Goal: Information Seeking & Learning: Learn about a topic

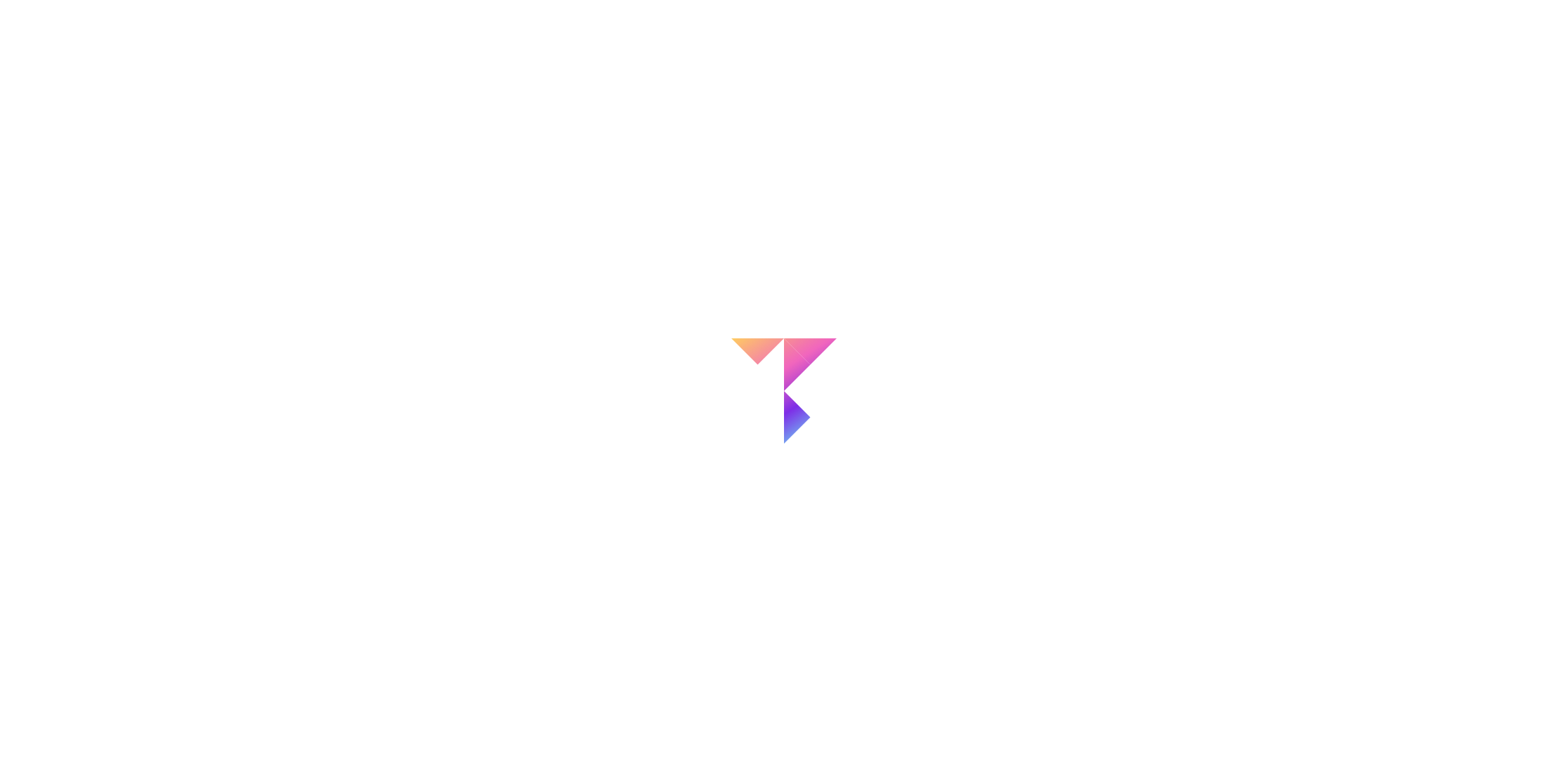
click at [892, 438] on div at bounding box center [784, 391] width 1568 height 782
click at [771, 413] on icon at bounding box center [784, 391] width 105 height 106
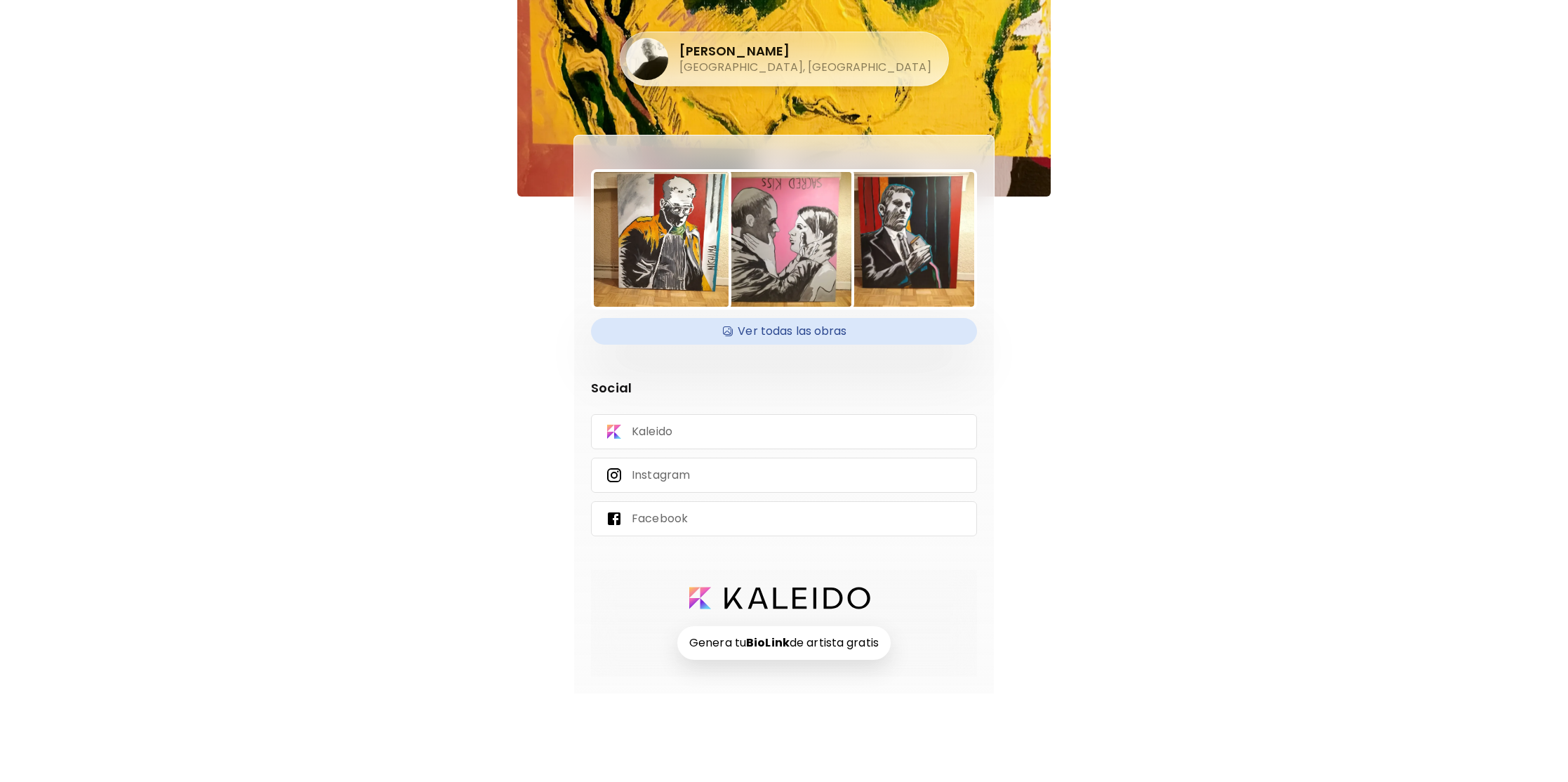
click at [663, 275] on img at bounding box center [661, 240] width 135 height 135
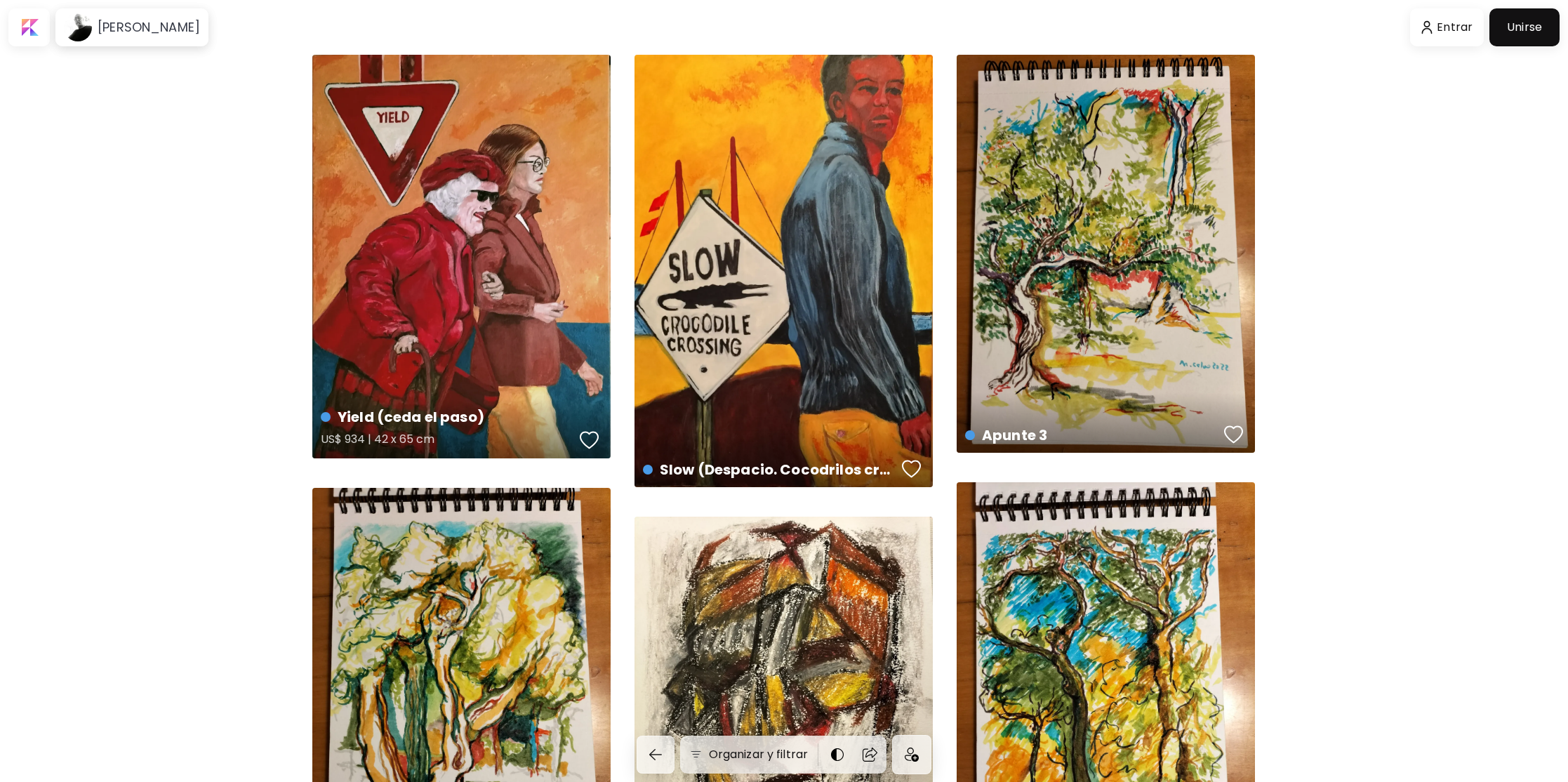
click at [485, 295] on div "Yield (ceda el paso) US$ 934 | 42 x 65 cm" at bounding box center [462, 256] width 298 height 403
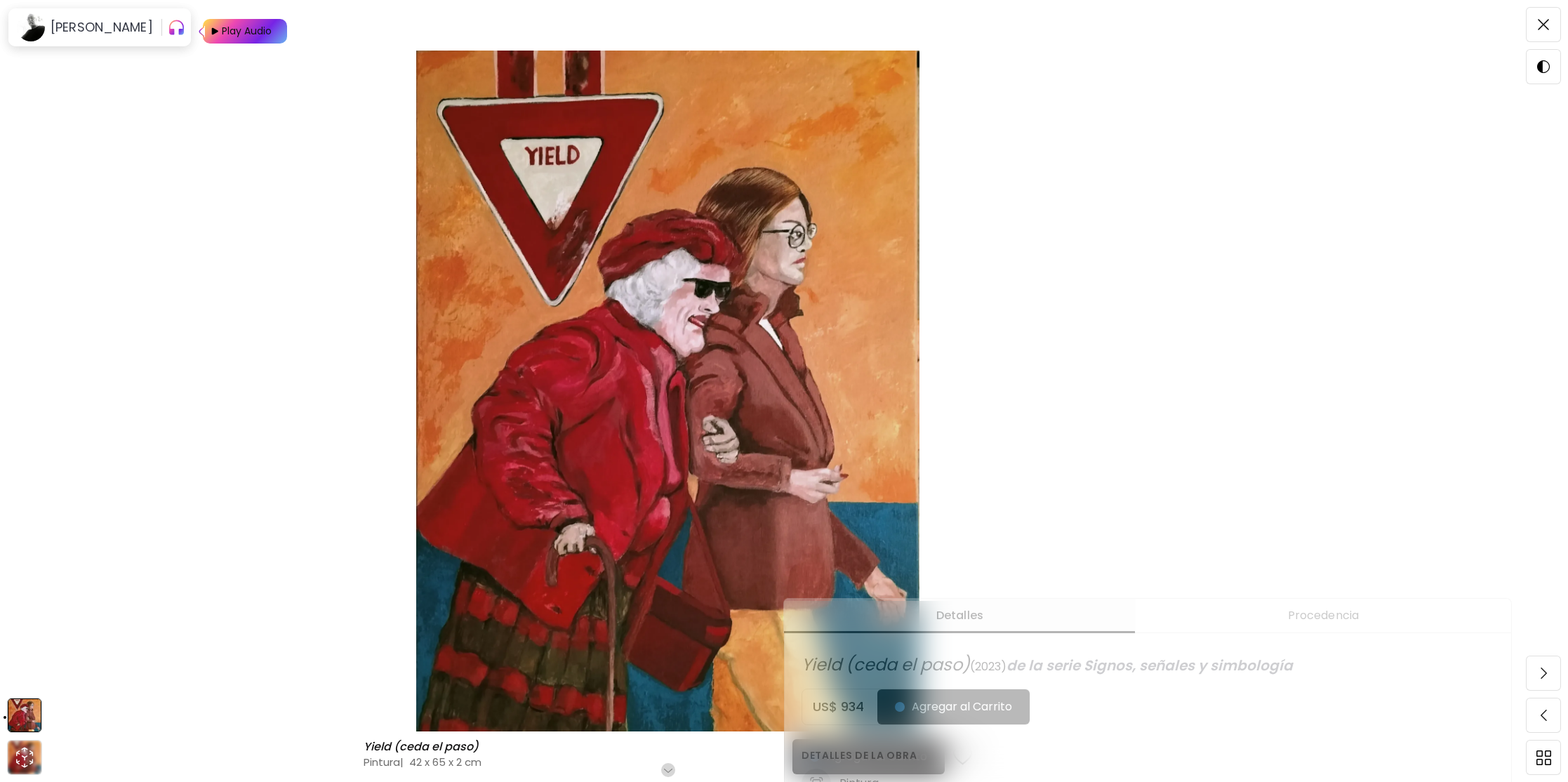
scroll to position [228, 0]
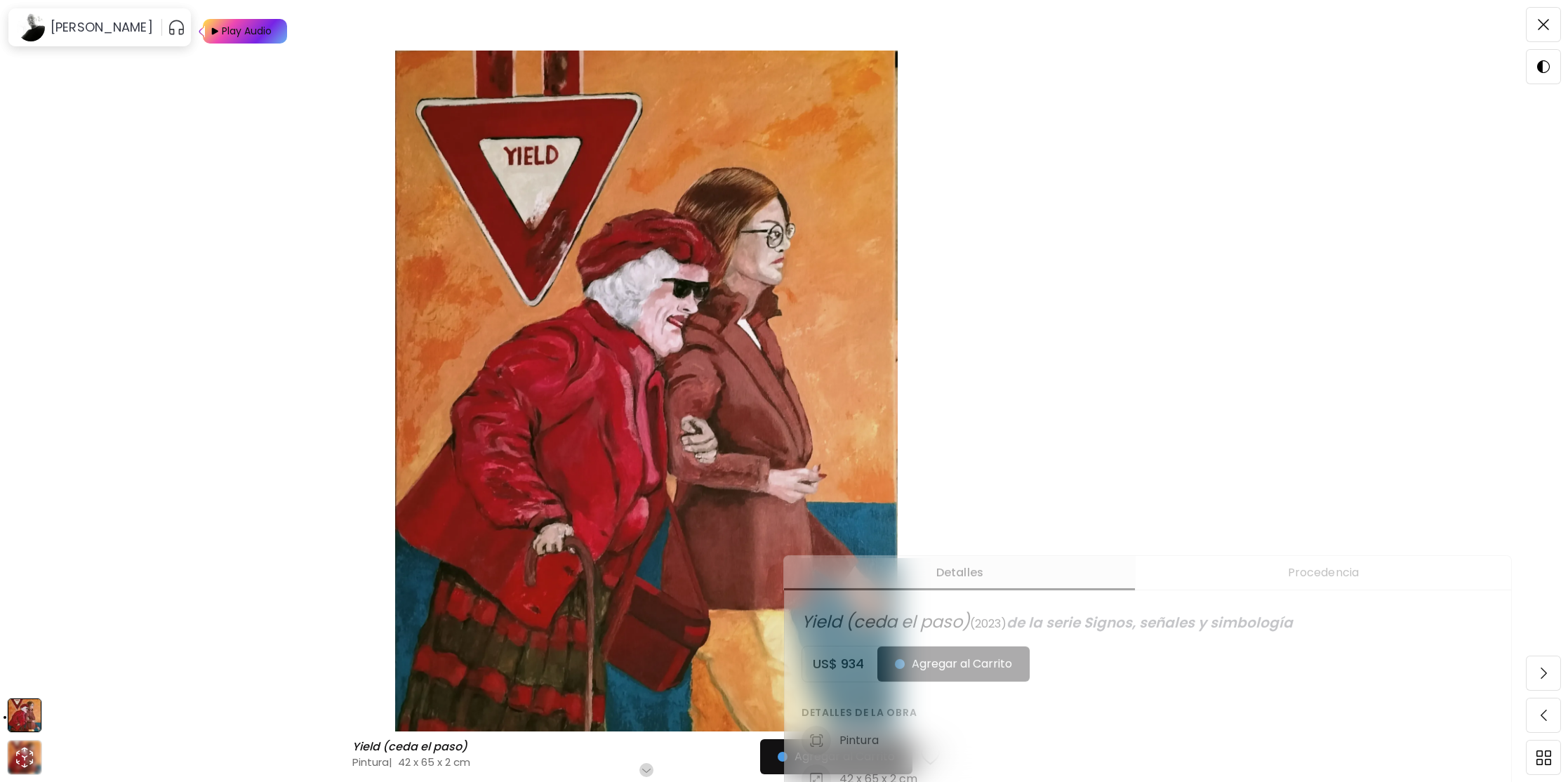
click at [1218, 422] on img at bounding box center [647, 391] width 1175 height 681
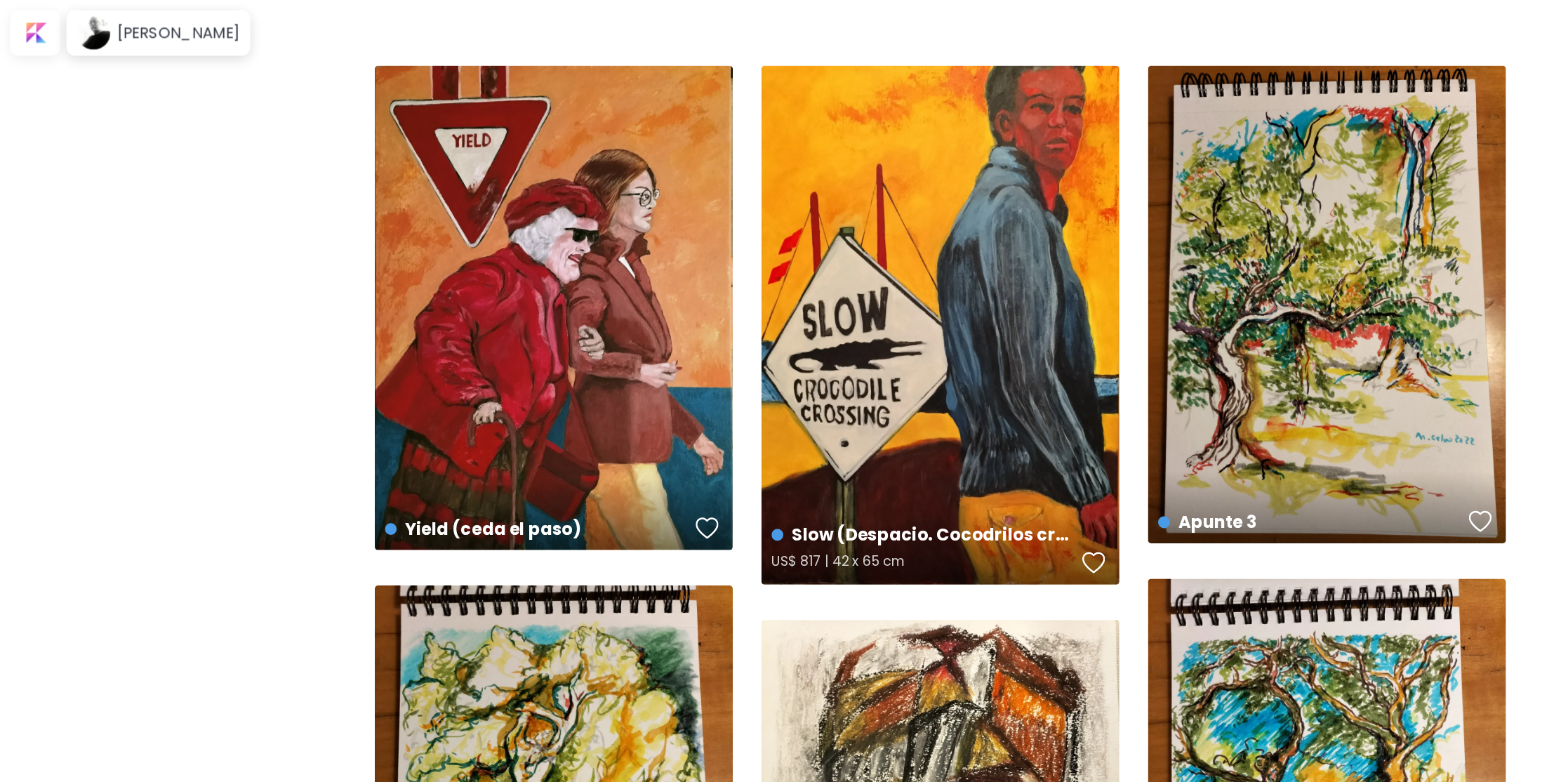
click at [744, 281] on div "Slow (Despacio. Cocodrilos cruzando) US$ 817 | 42 x 65 cm" at bounding box center [784, 270] width 298 height 432
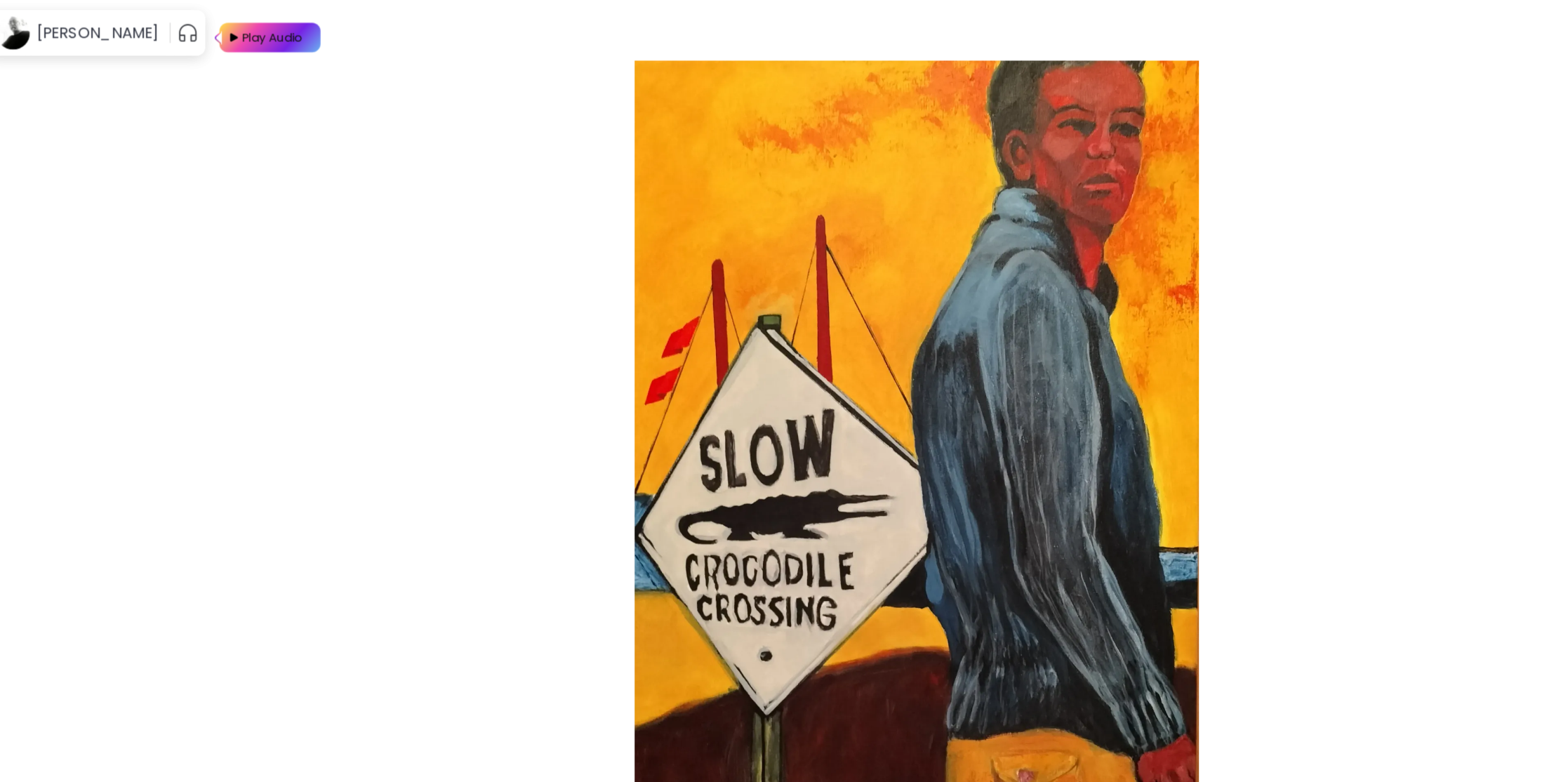
scroll to position [52, 0]
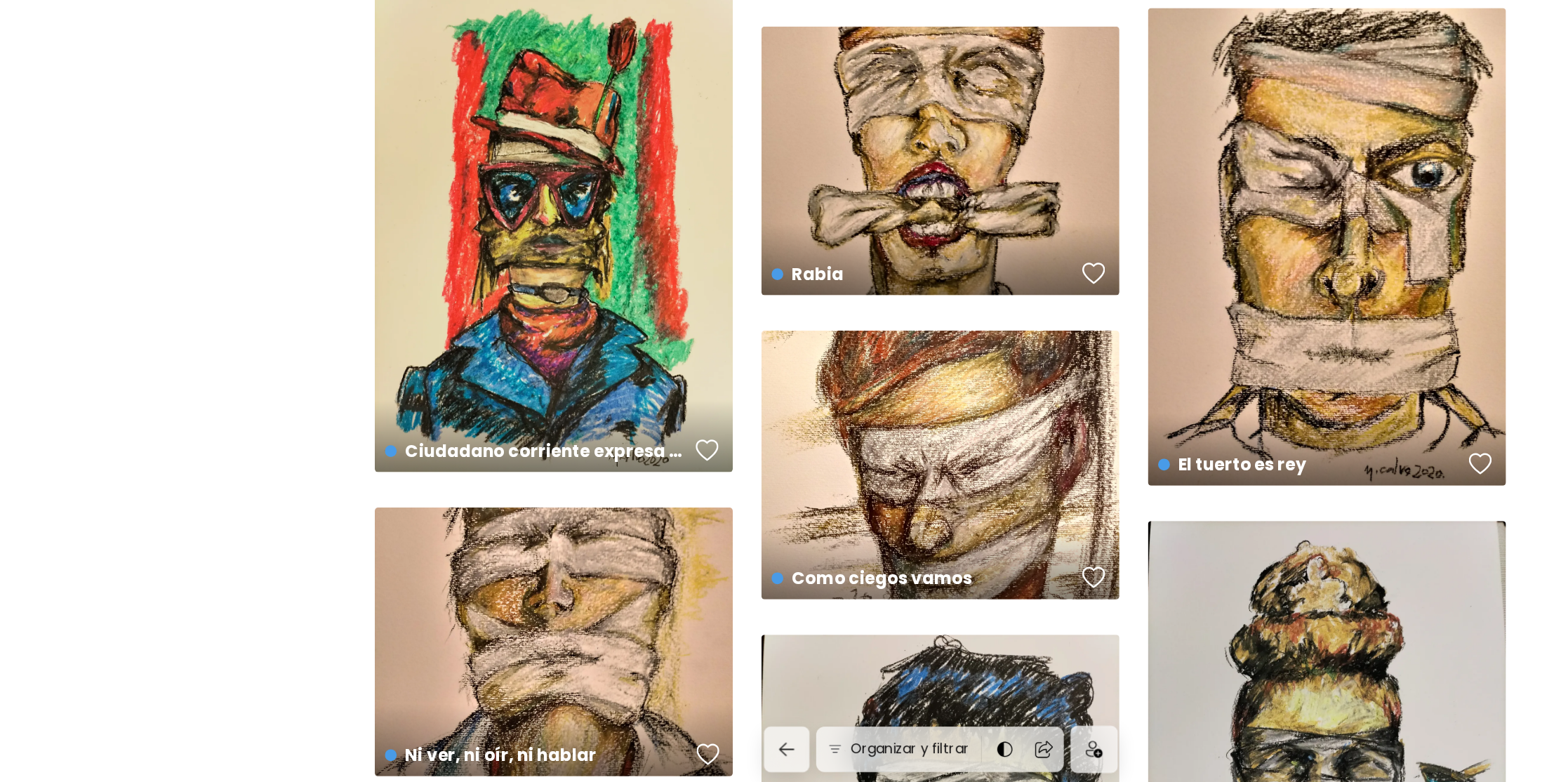
scroll to position [1222, 0]
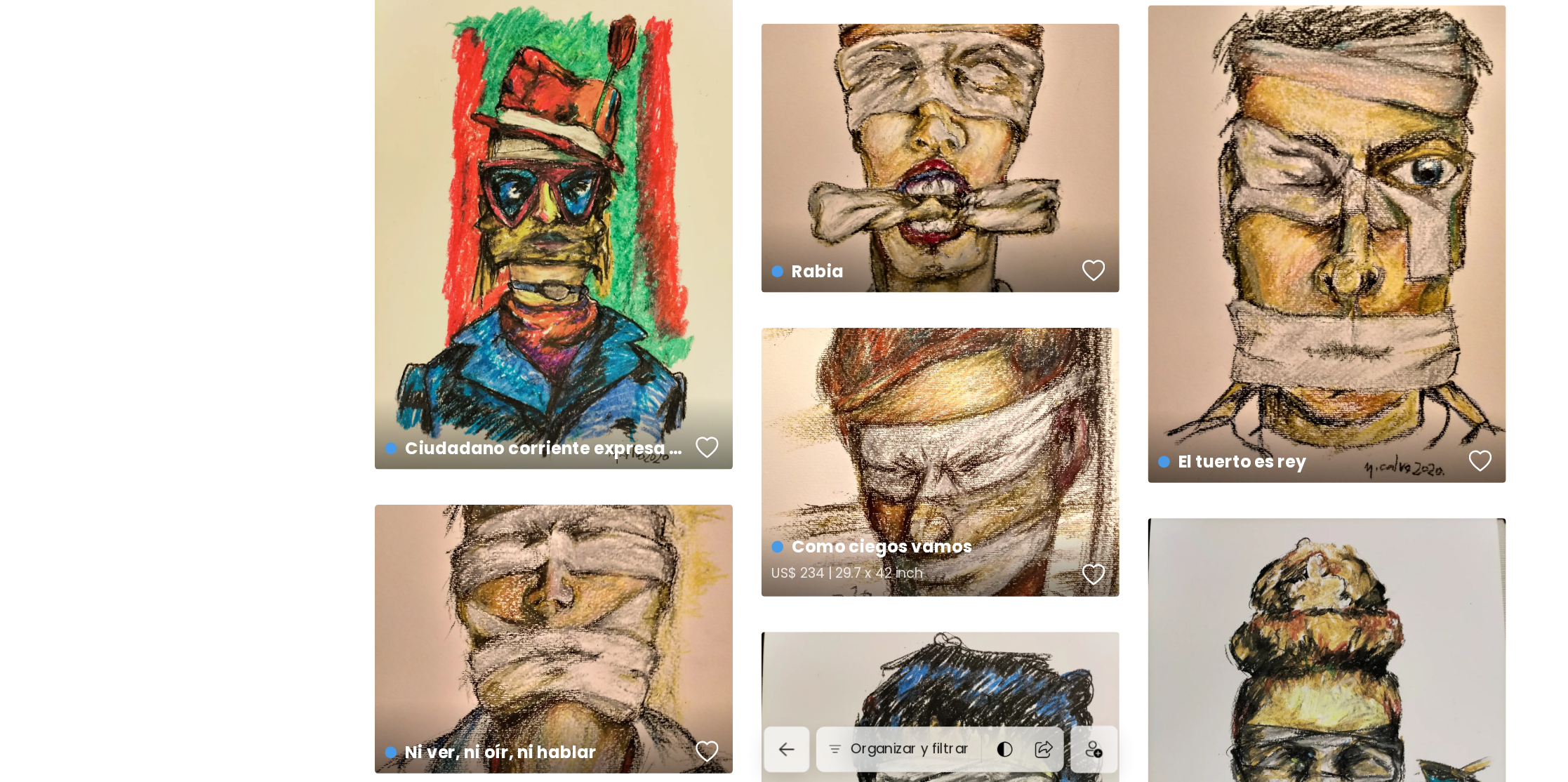
click at [819, 507] on div "Como ciegos vamos US$ 234 | 29.7 x 42 inch" at bounding box center [784, 515] width 298 height 224
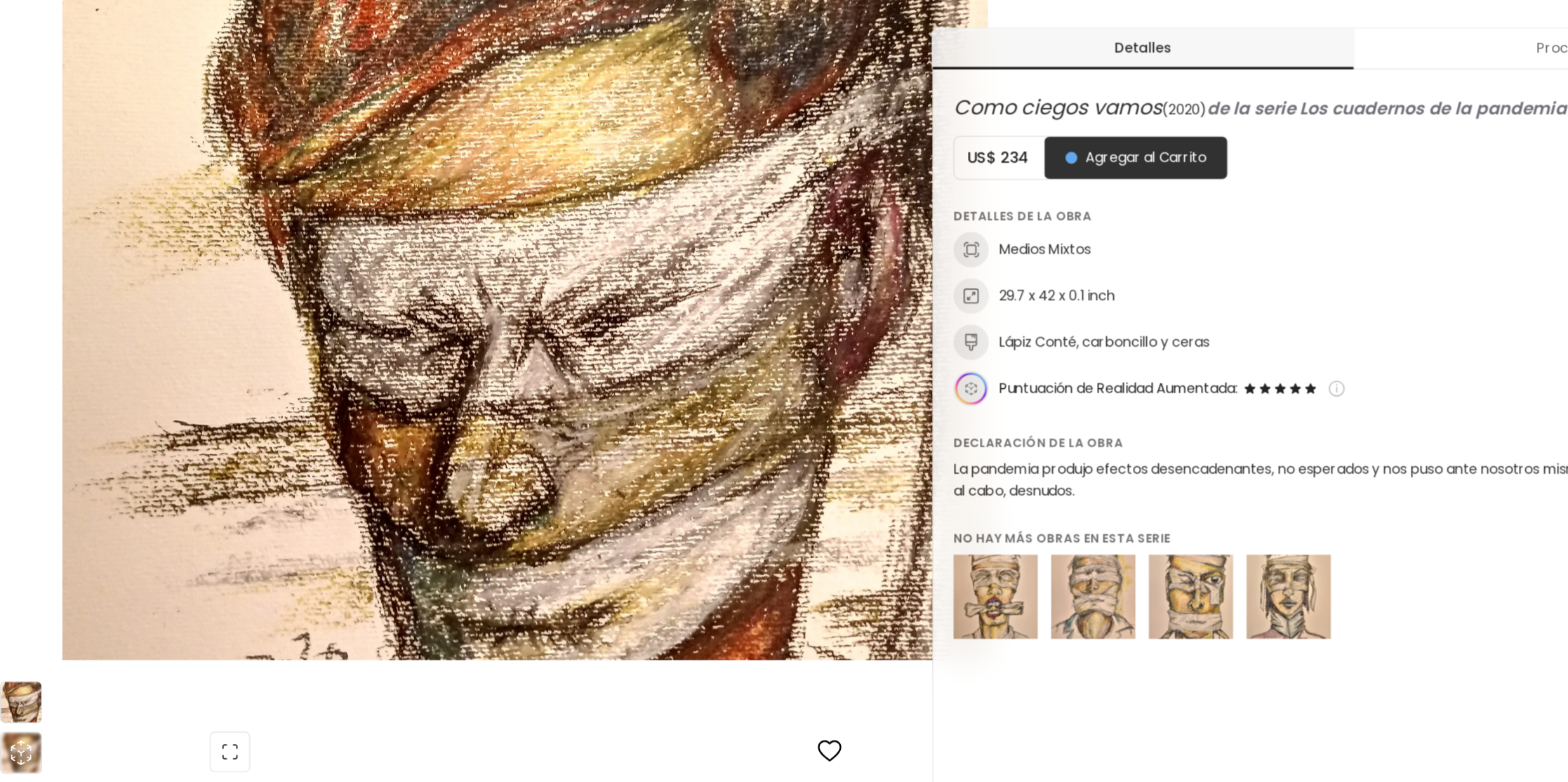
scroll to position [508, 0]
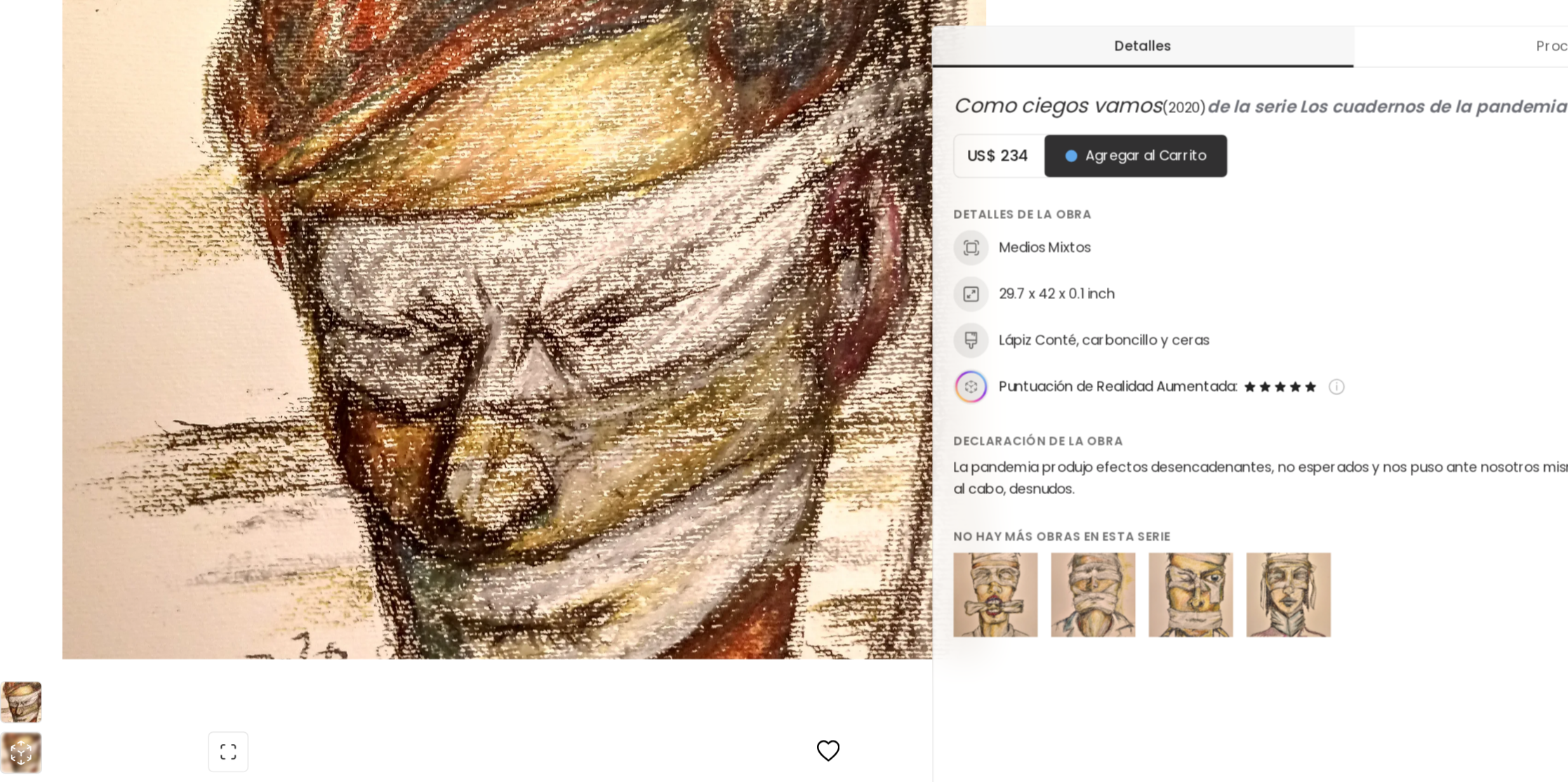
click at [857, 622] on img at bounding box center [837, 627] width 70 height 70
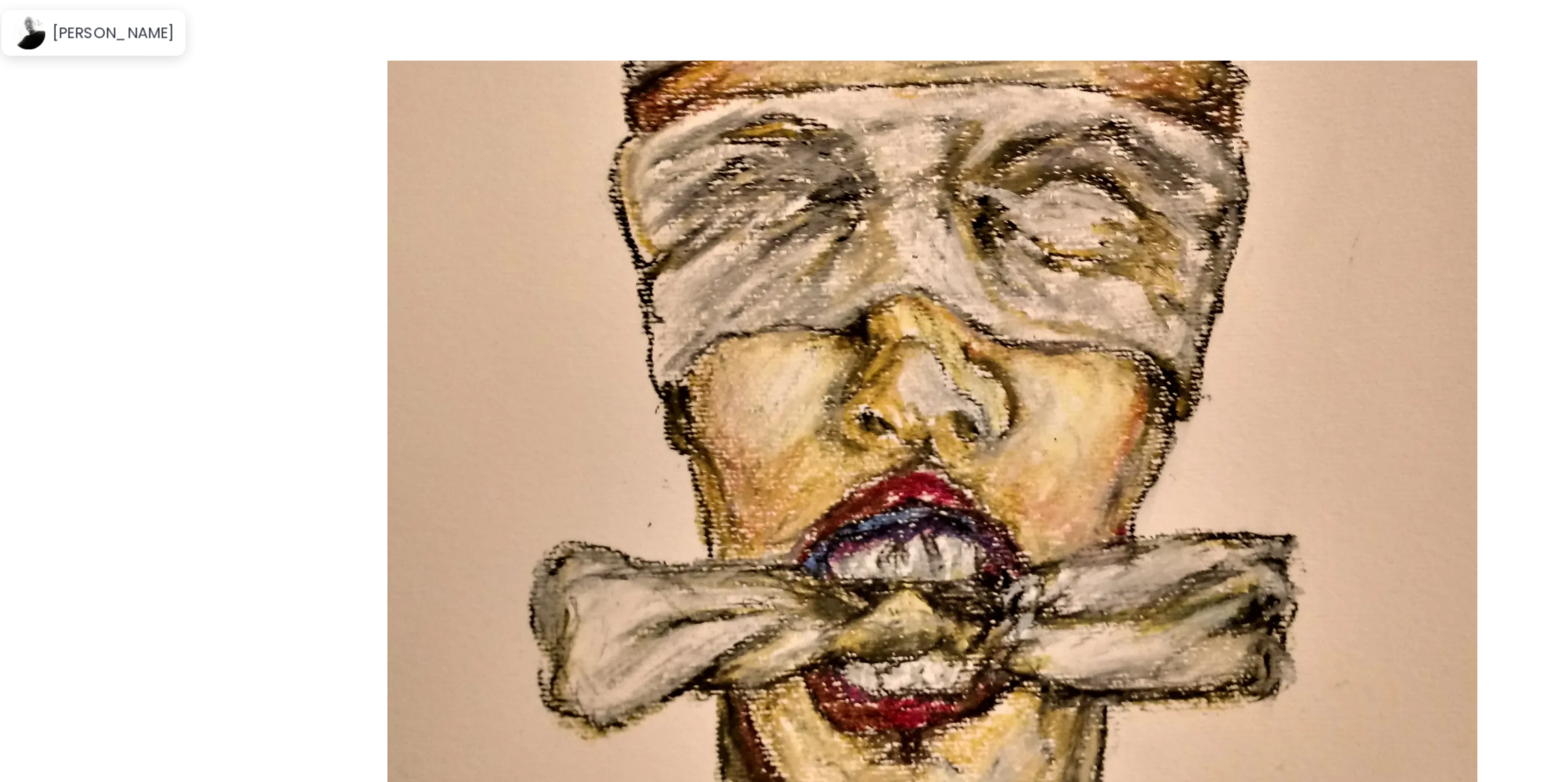
click at [821, 413] on img at bounding box center [784, 391] width 1451 height 681
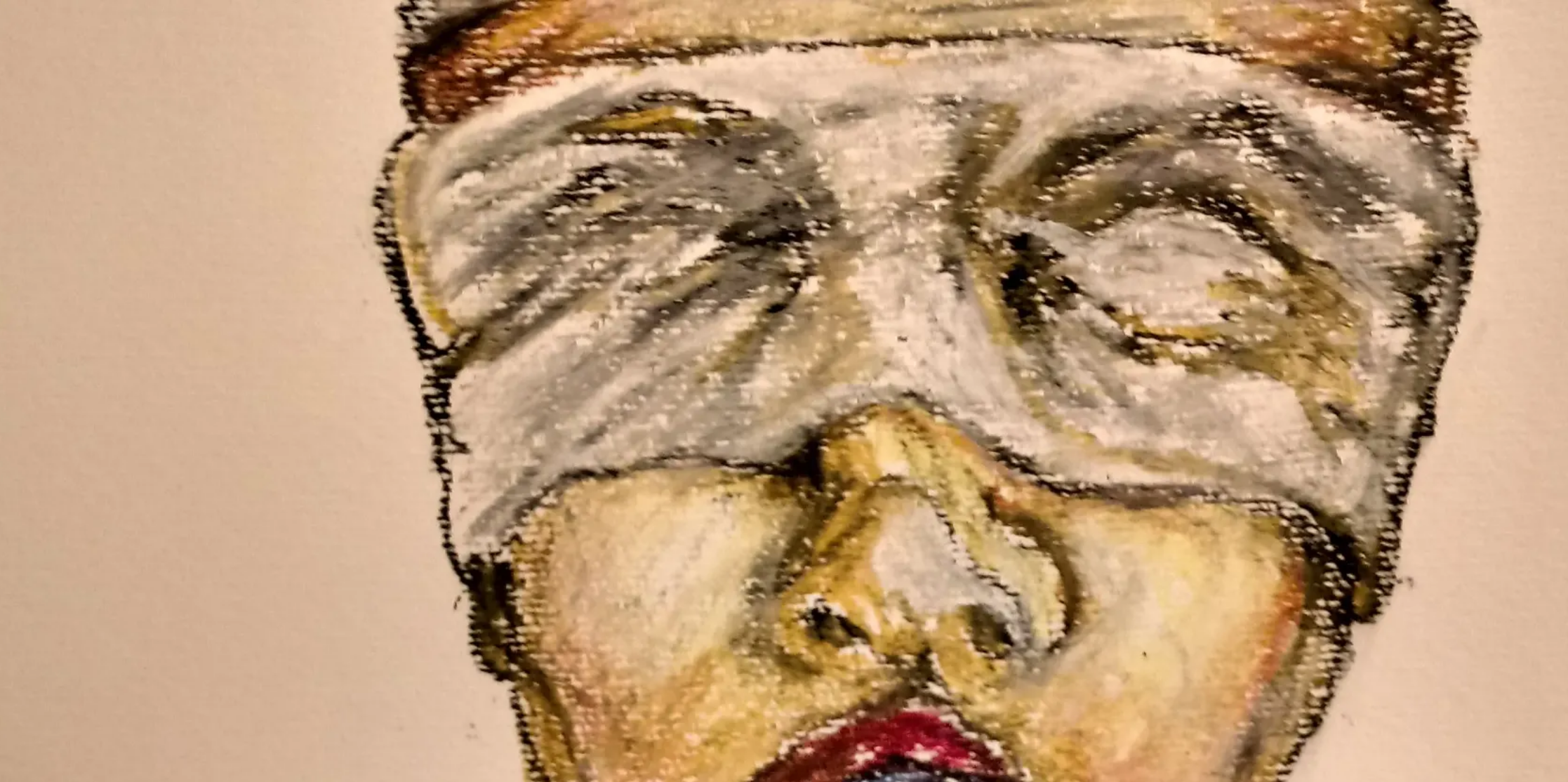
scroll to position [6, 0]
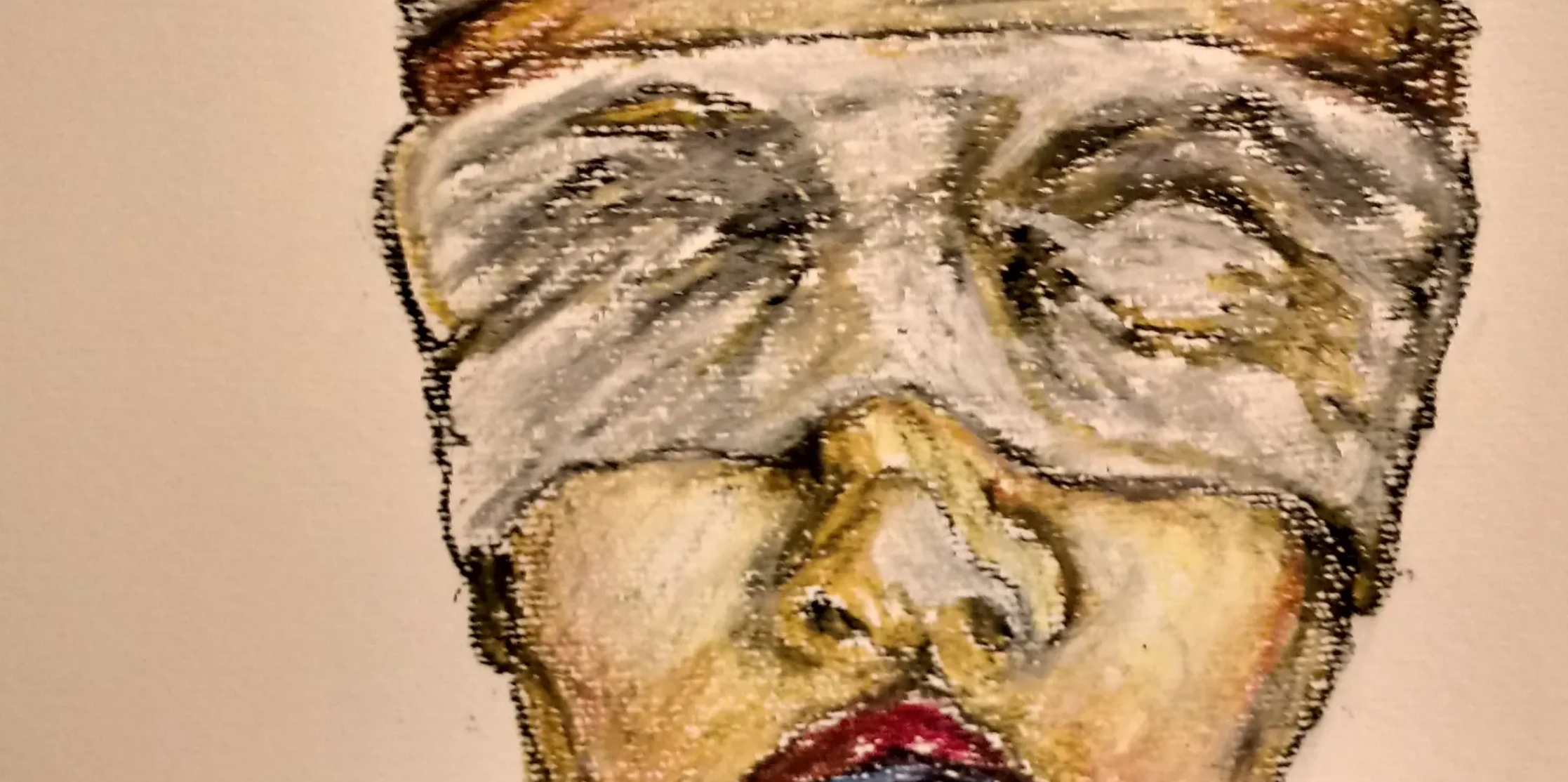
click at [820, 414] on img at bounding box center [784, 582] width 1568 height 1177
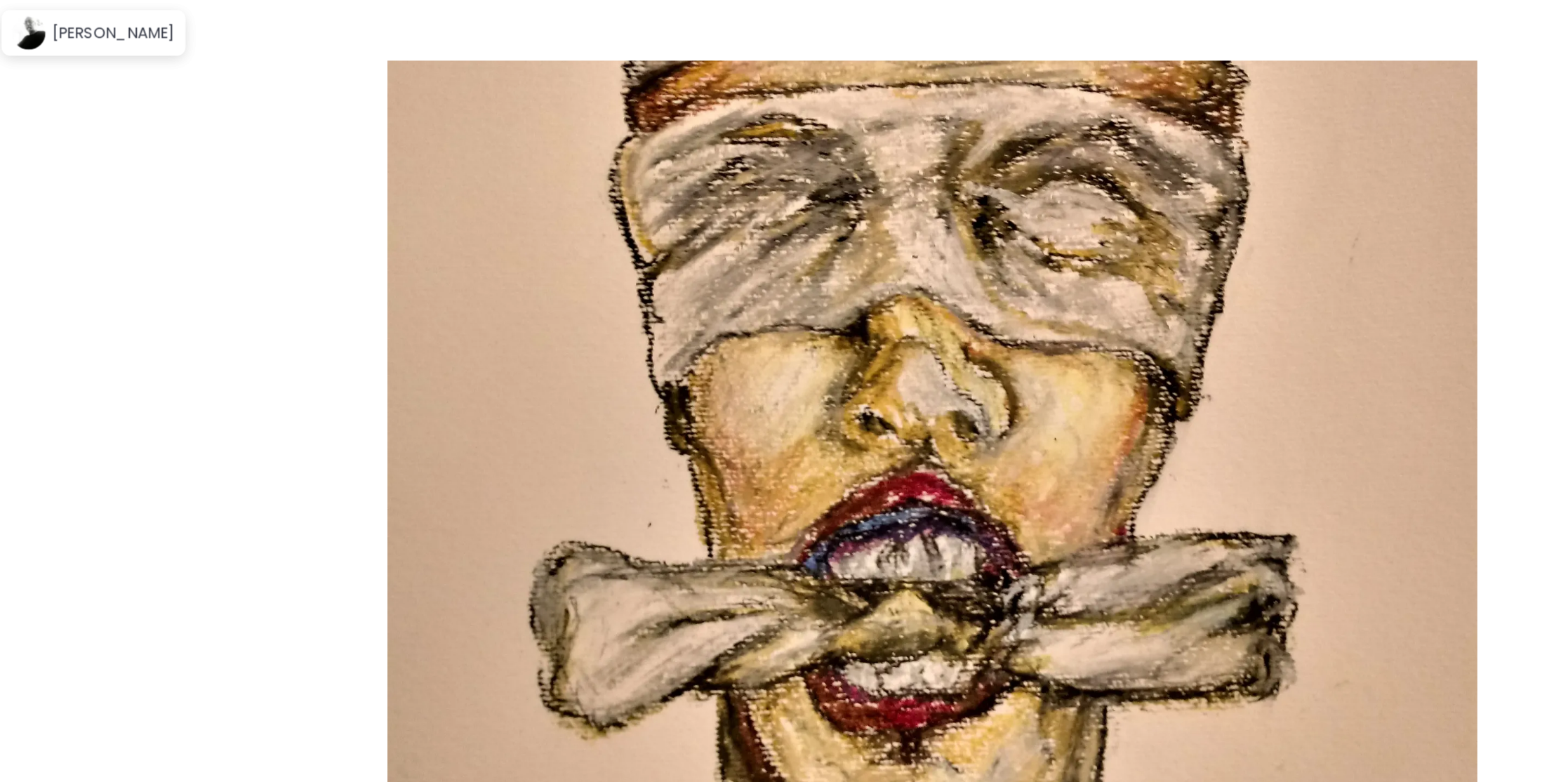
click at [823, 414] on img at bounding box center [784, 391] width 1451 height 681
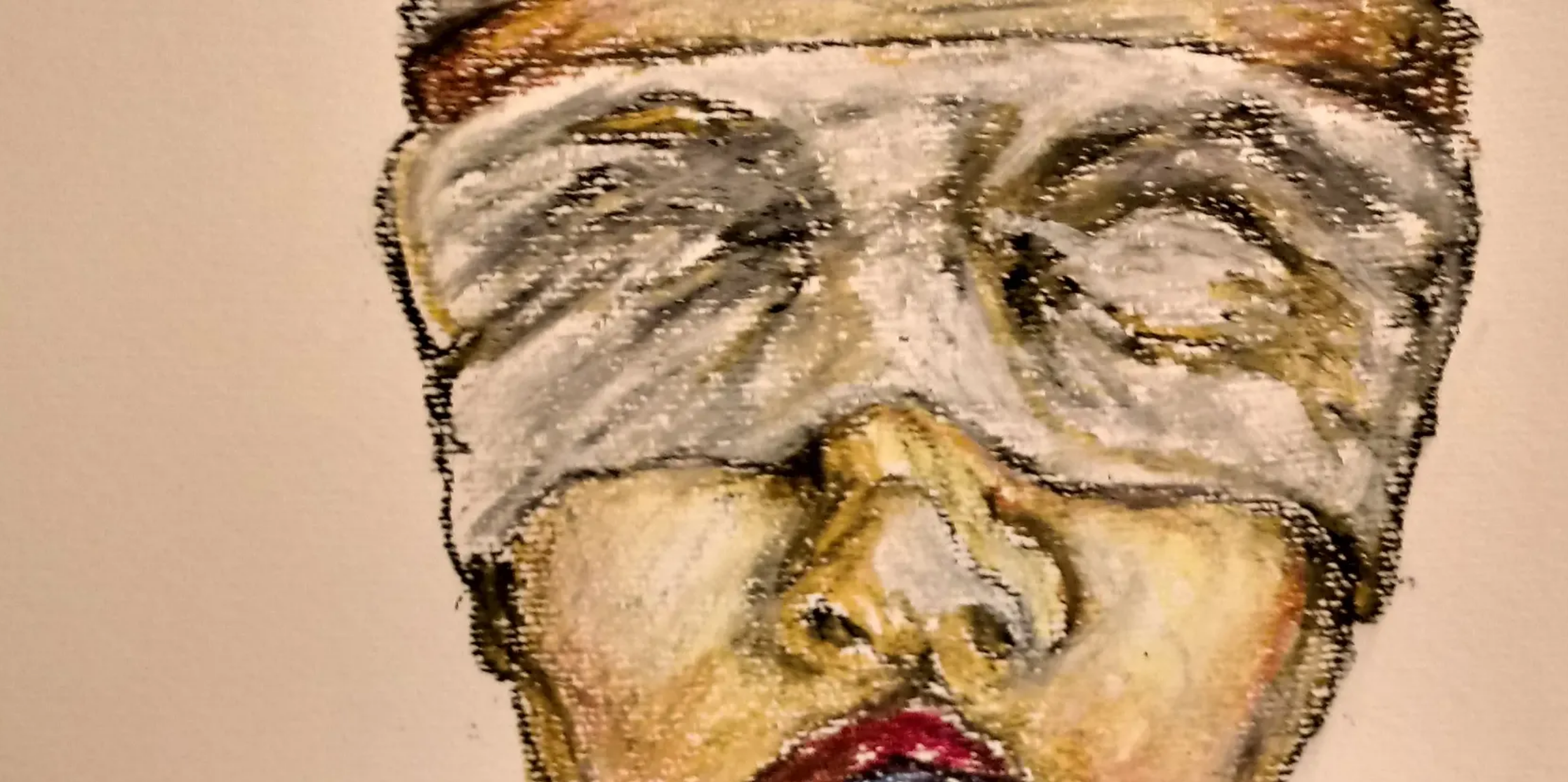
scroll to position [1, 0]
click at [820, 414] on img at bounding box center [784, 588] width 1568 height 1177
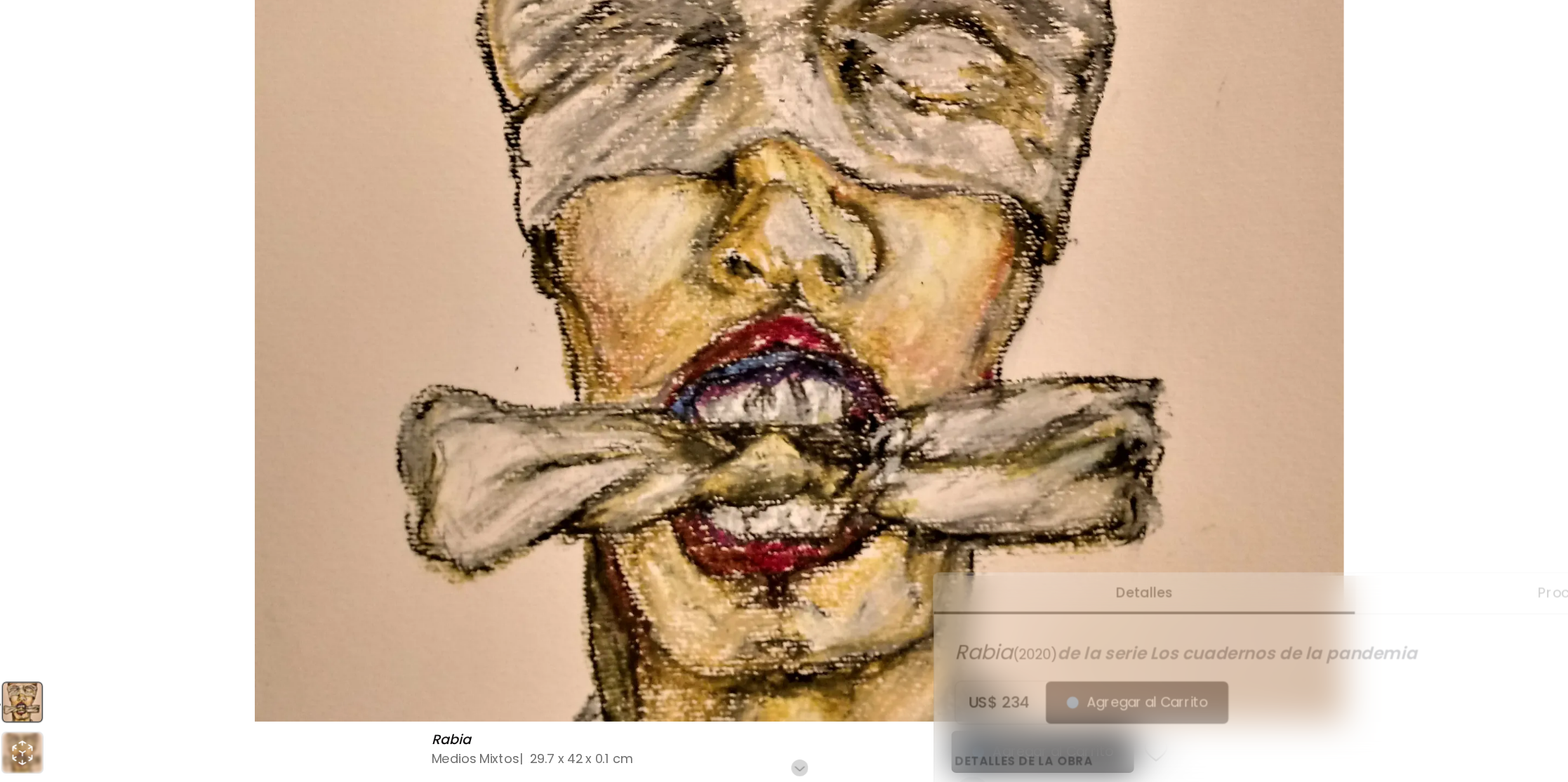
scroll to position [214, 0]
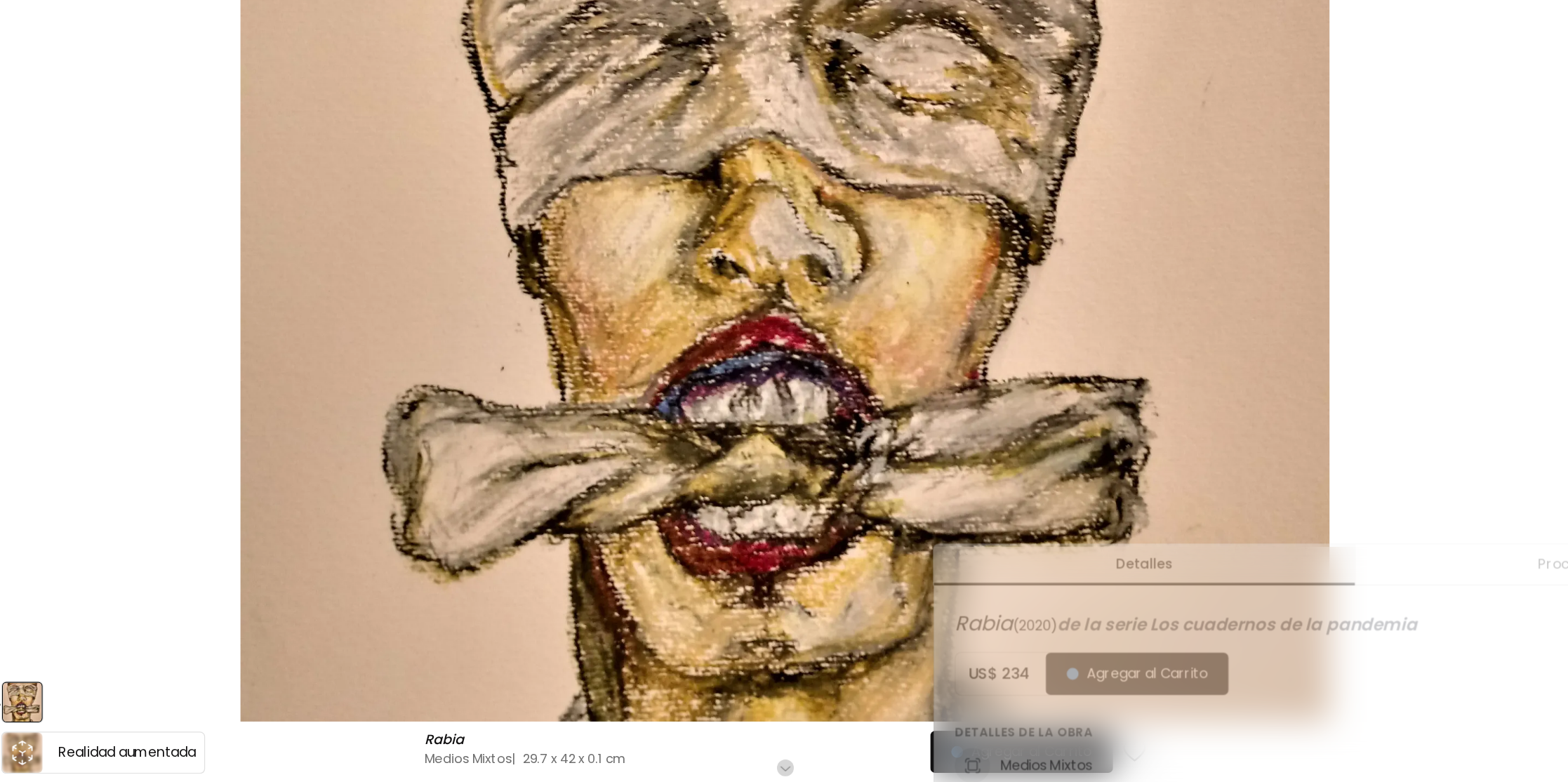
click at [24, 751] on icon "animation" at bounding box center [24, 750] width 6 height 5
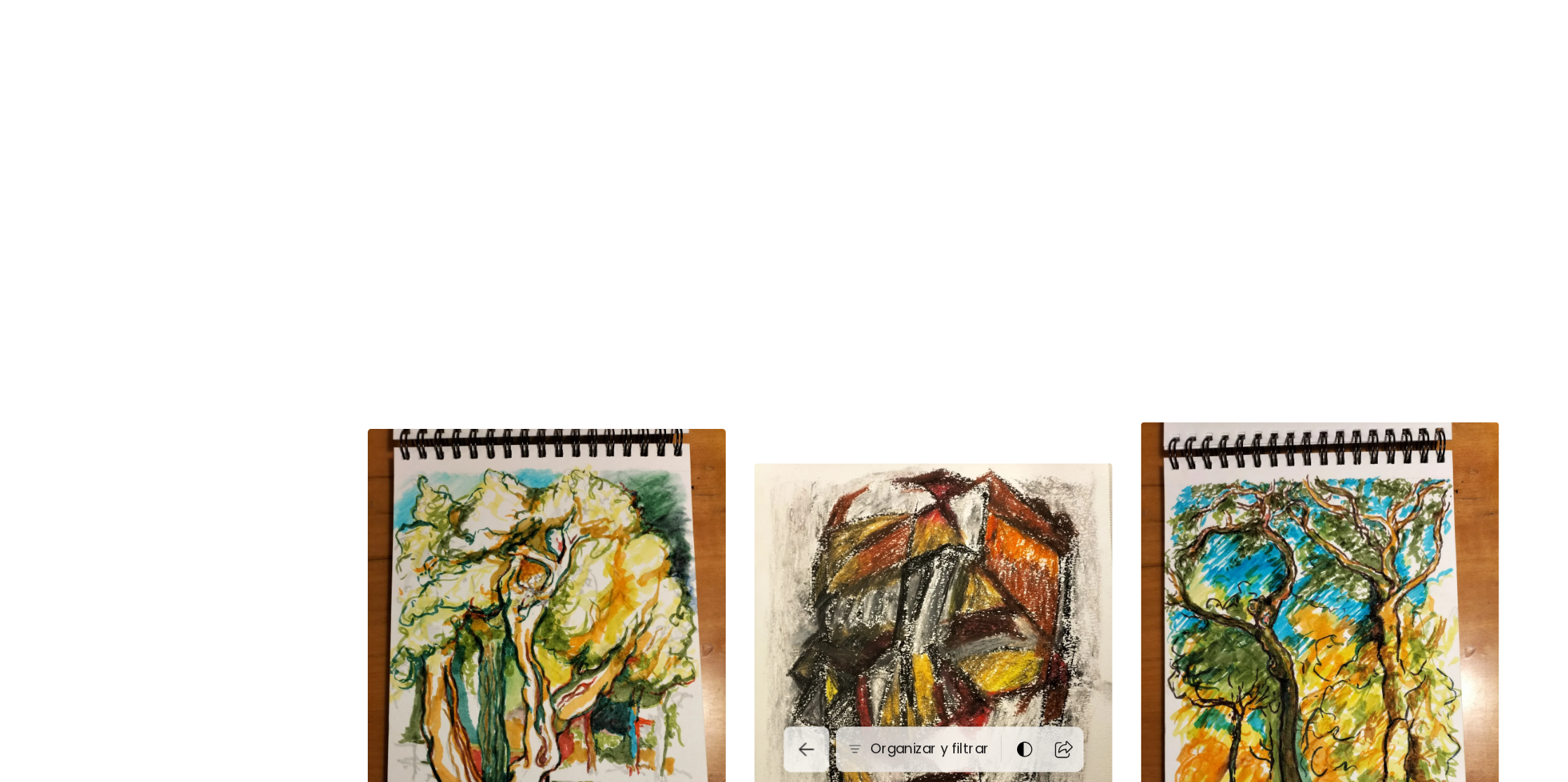
scroll to position [1222, 0]
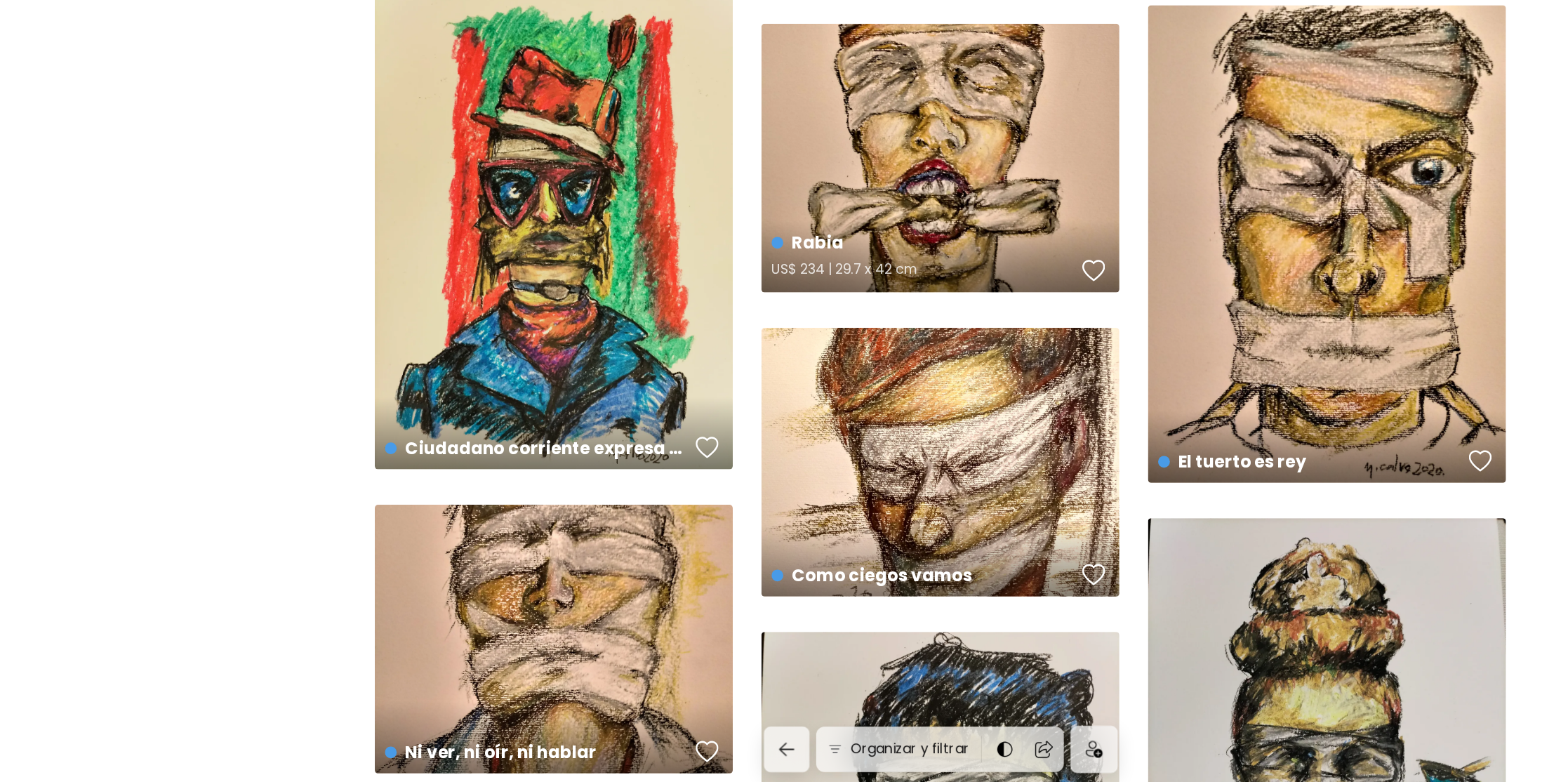
click at [761, 283] on div "Rabia US$ 234 | 29.7 x 42 cm" at bounding box center [784, 262] width 298 height 224
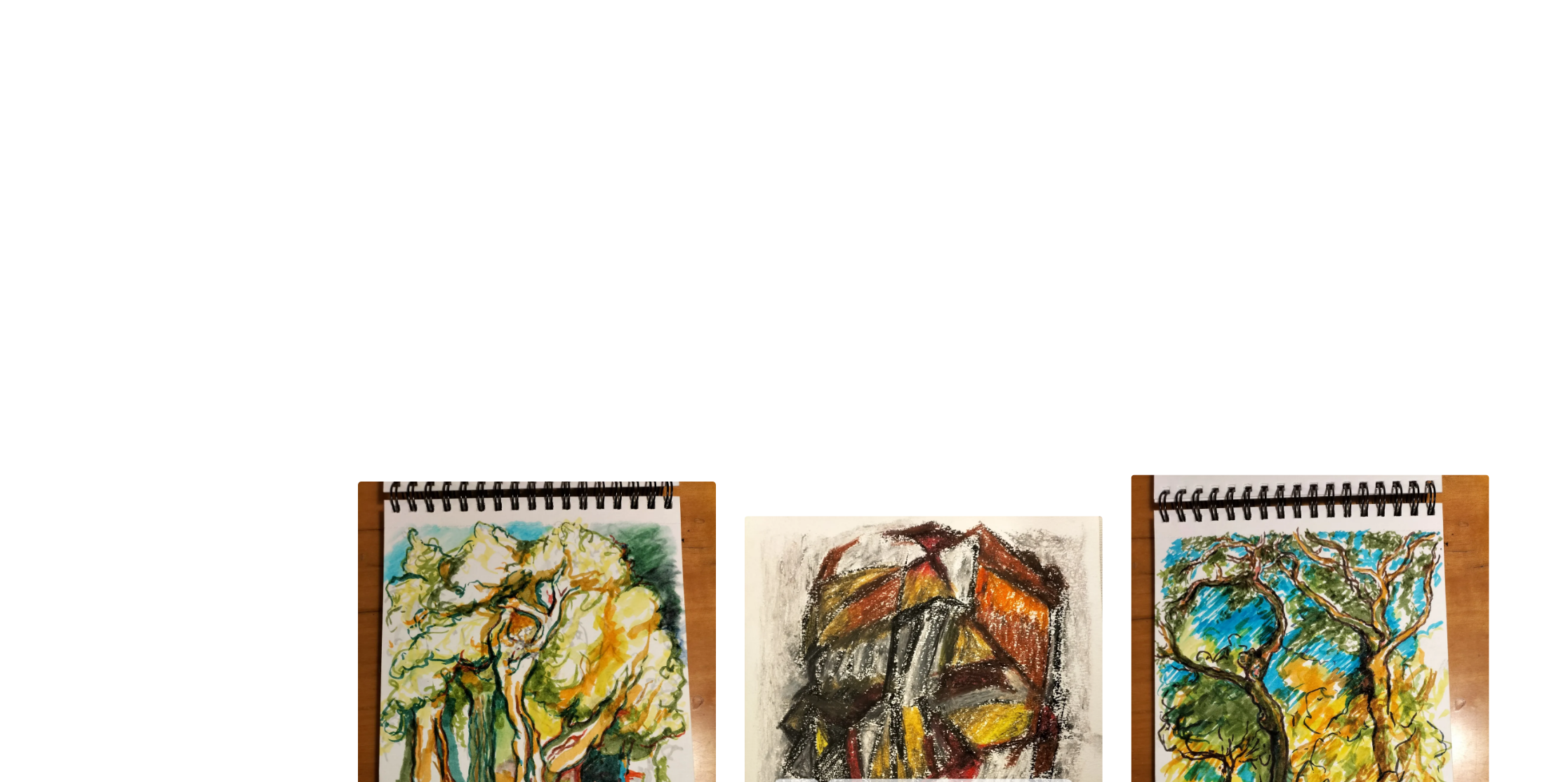
scroll to position [1222, 0]
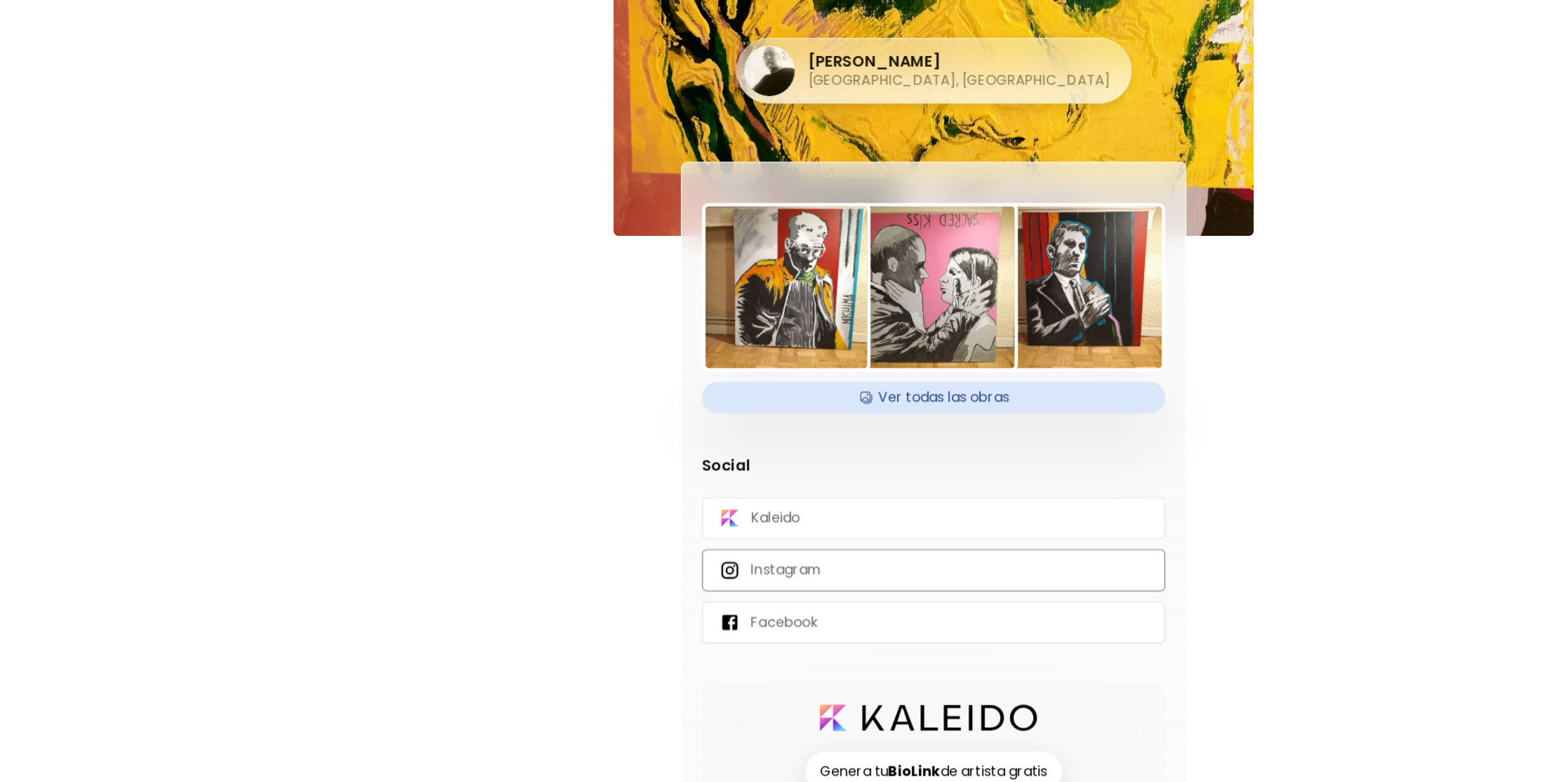
click at [691, 476] on div "Instagram" at bounding box center [784, 476] width 386 height 35
